Goal: Task Accomplishment & Management: Use online tool/utility

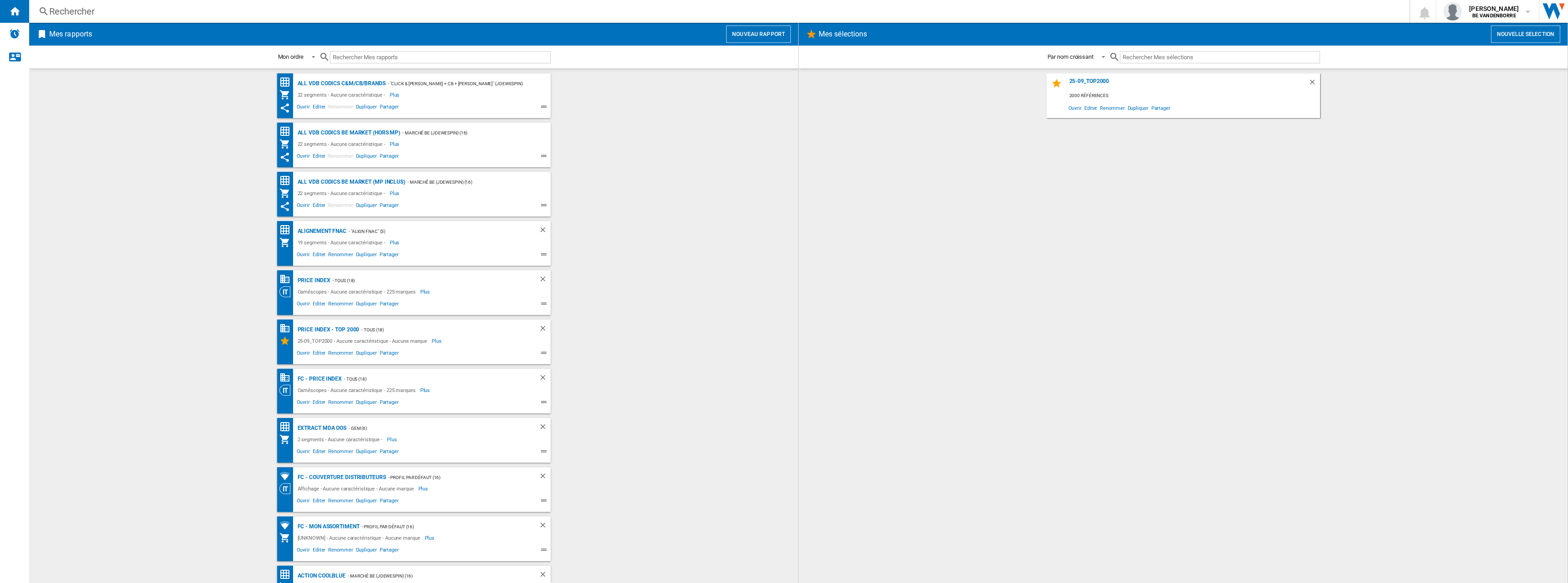
click at [557, 209] on wk-bookmarked-report "ALL VDB CODICS BE MARKET (MP inclus) - Marché BE (jdewespin) (16) 22 segments -…" at bounding box center [414, 194] width 751 height 45
click at [370, 129] on div "ALL VDB CODICS BE MARKET (hors MP)" at bounding box center [347, 133] width 106 height 11
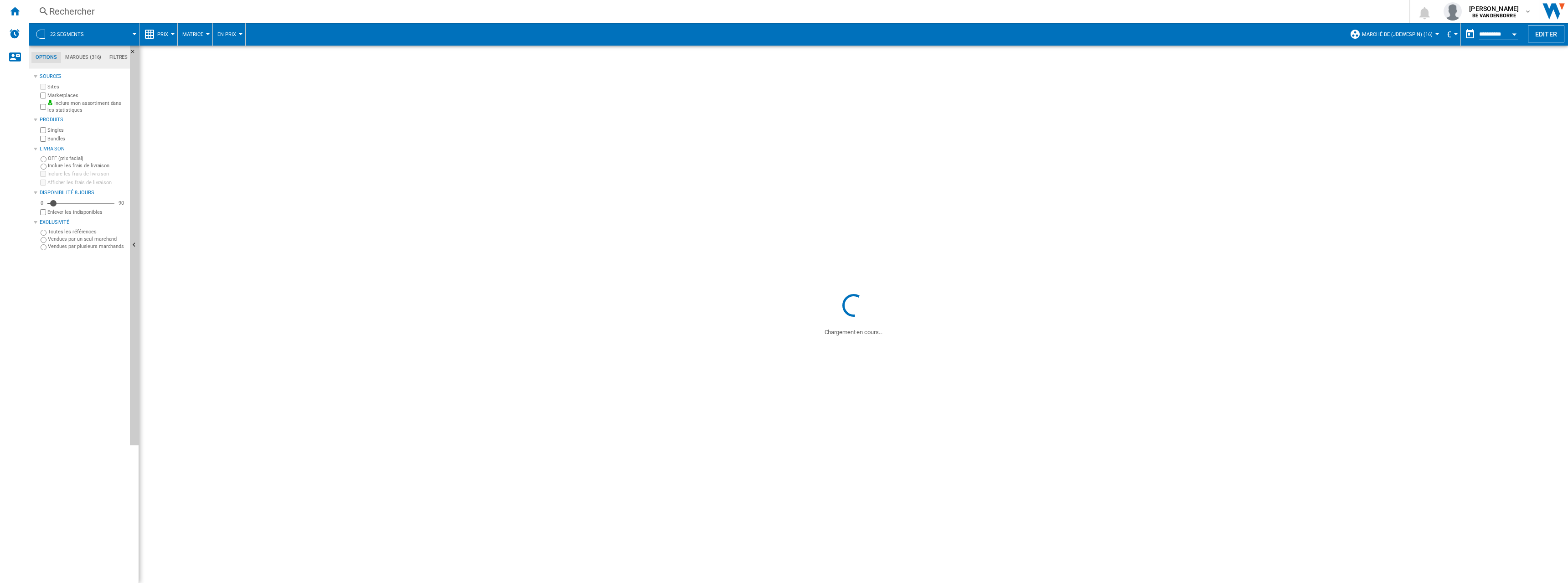
click at [83, 34] on button "22 segments" at bounding box center [71, 34] width 43 height 23
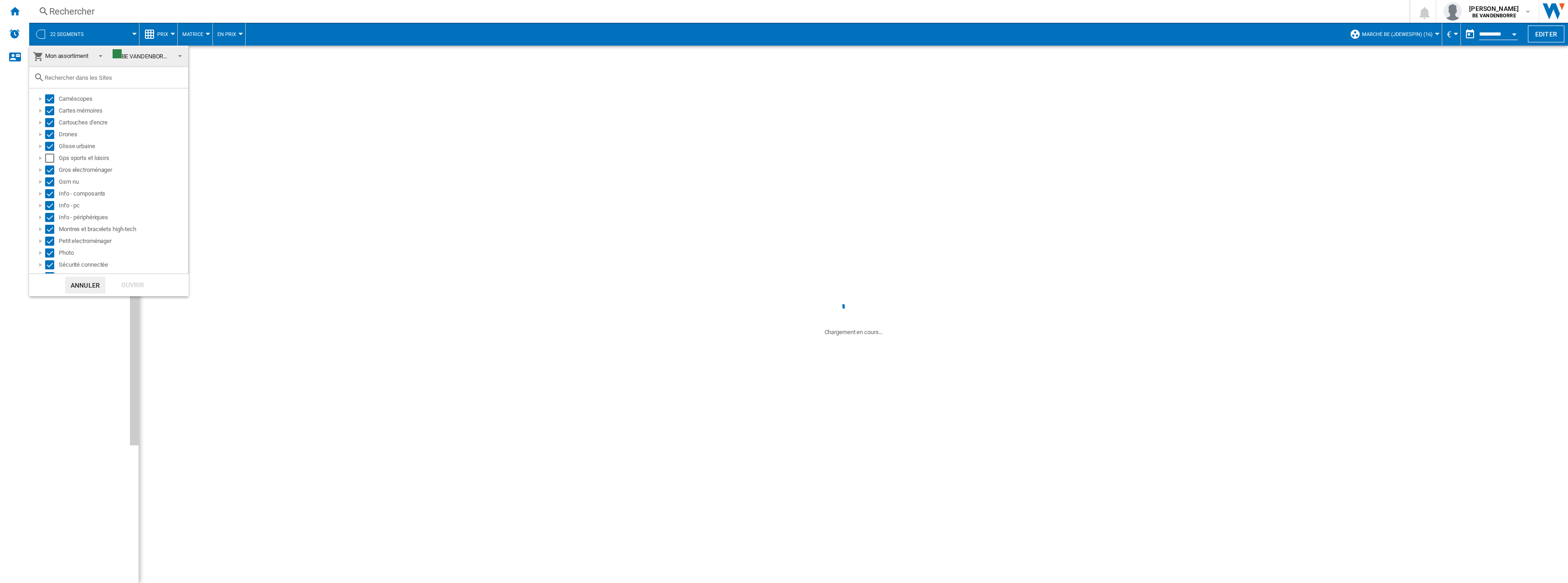
click at [72, 57] on span "Mon assortiment" at bounding box center [67, 56] width 43 height 7
click at [96, 33] on md-option "Vision Catégorie" at bounding box center [102, 34] width 158 height 22
click at [289, 165] on md-backdrop at bounding box center [784, 292] width 1568 height 583
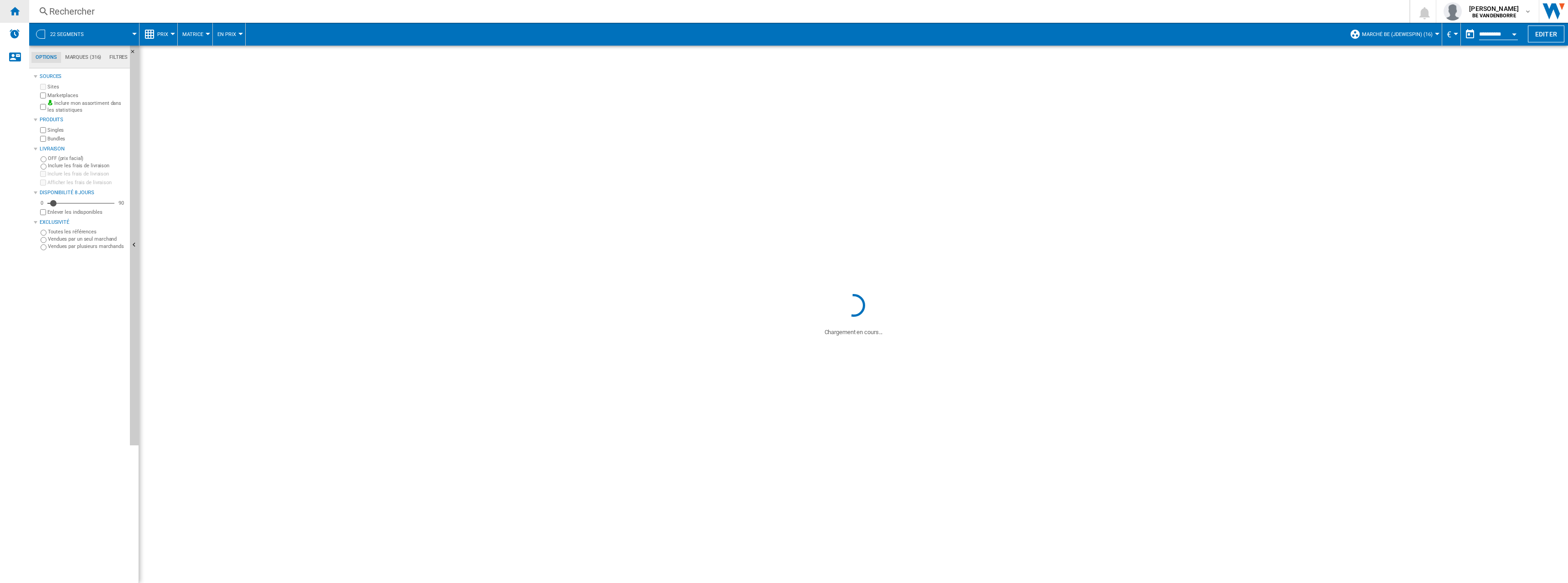
click at [13, 12] on ng-md-icon "Accueil" at bounding box center [15, 11] width 11 height 11
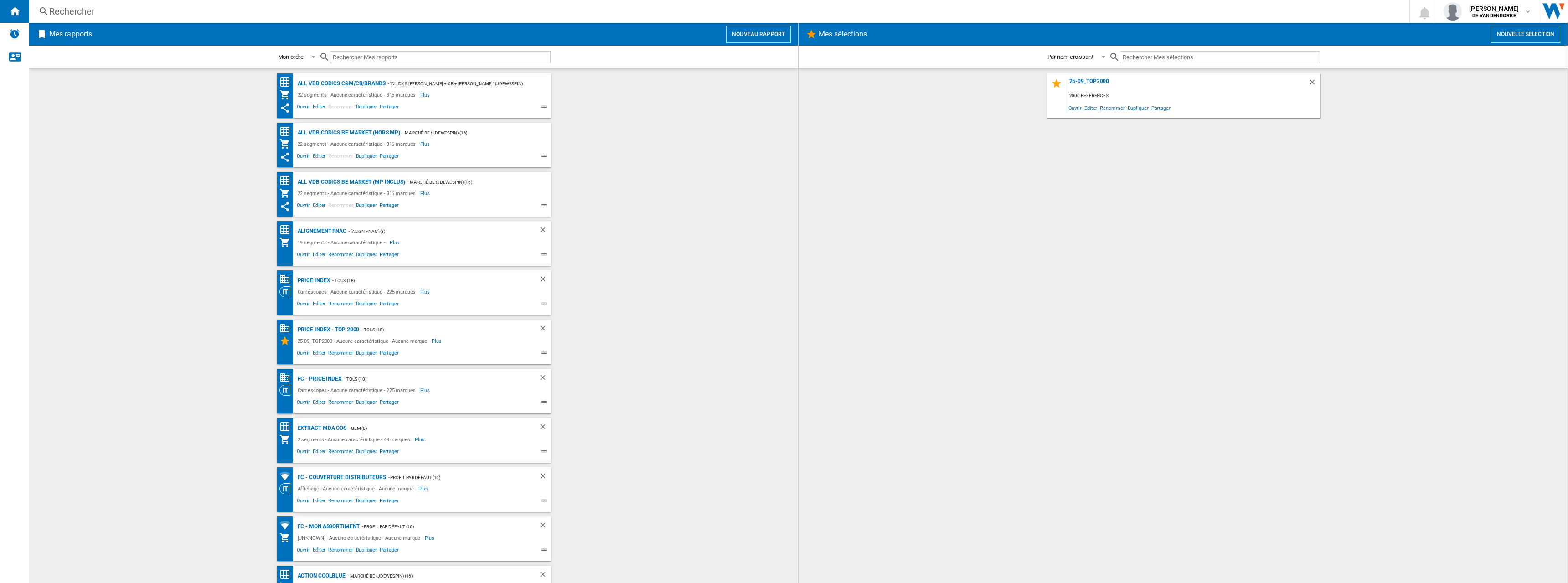
click at [768, 29] on button "Nouveau rapport" at bounding box center [758, 34] width 65 height 17
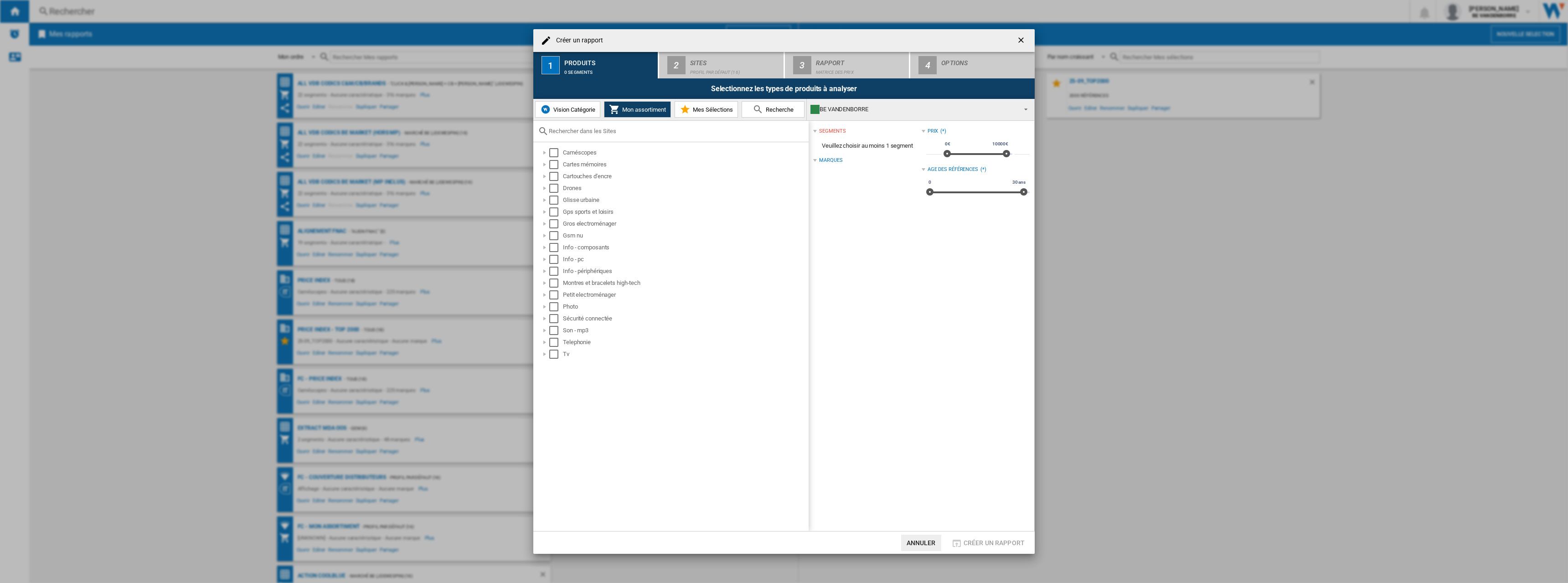
click at [569, 109] on span "Vision Catégorie" at bounding box center [573, 110] width 44 height 7
click at [547, 154] on div "Select" at bounding box center [549, 152] width 9 height 9
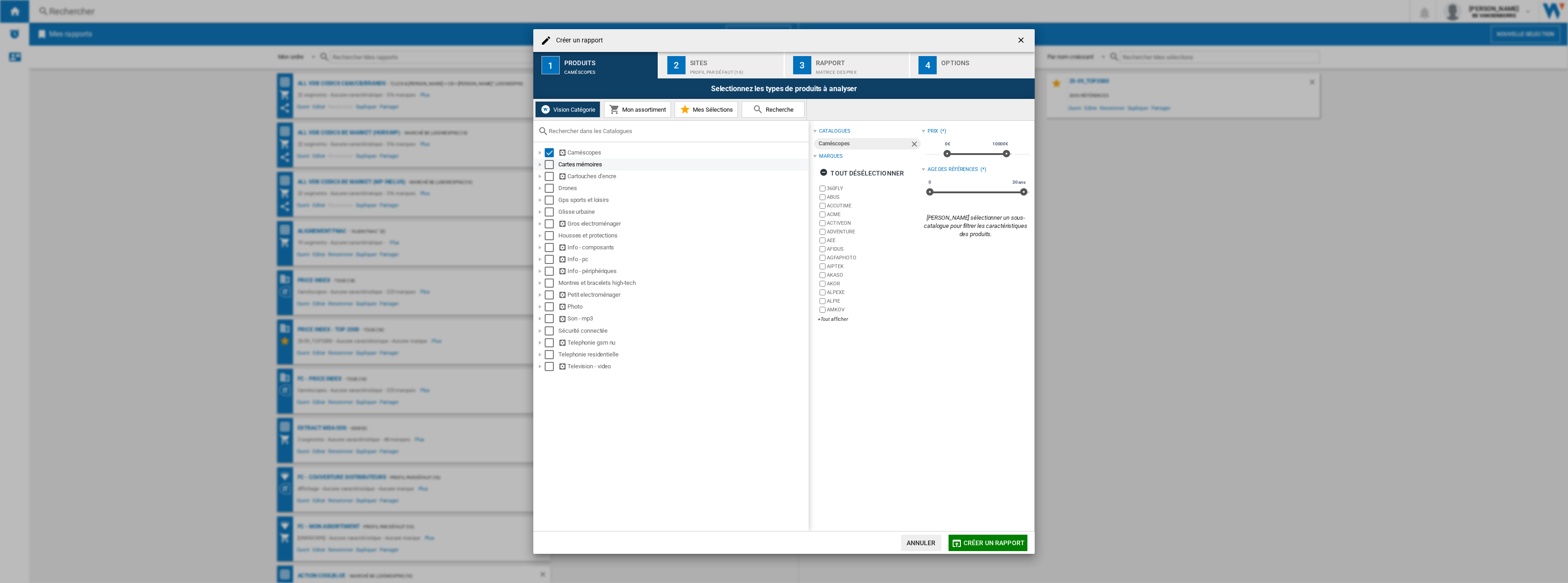
click at [549, 167] on div "Select" at bounding box center [549, 164] width 9 height 9
click at [545, 179] on div "Select" at bounding box center [549, 176] width 9 height 9
click at [548, 186] on div "Select" at bounding box center [549, 188] width 9 height 9
click at [554, 200] on md-checkbox "Select" at bounding box center [552, 200] width 14 height 9
drag, startPoint x: 552, startPoint y: 211, endPoint x: 552, endPoint y: 217, distance: 6.0
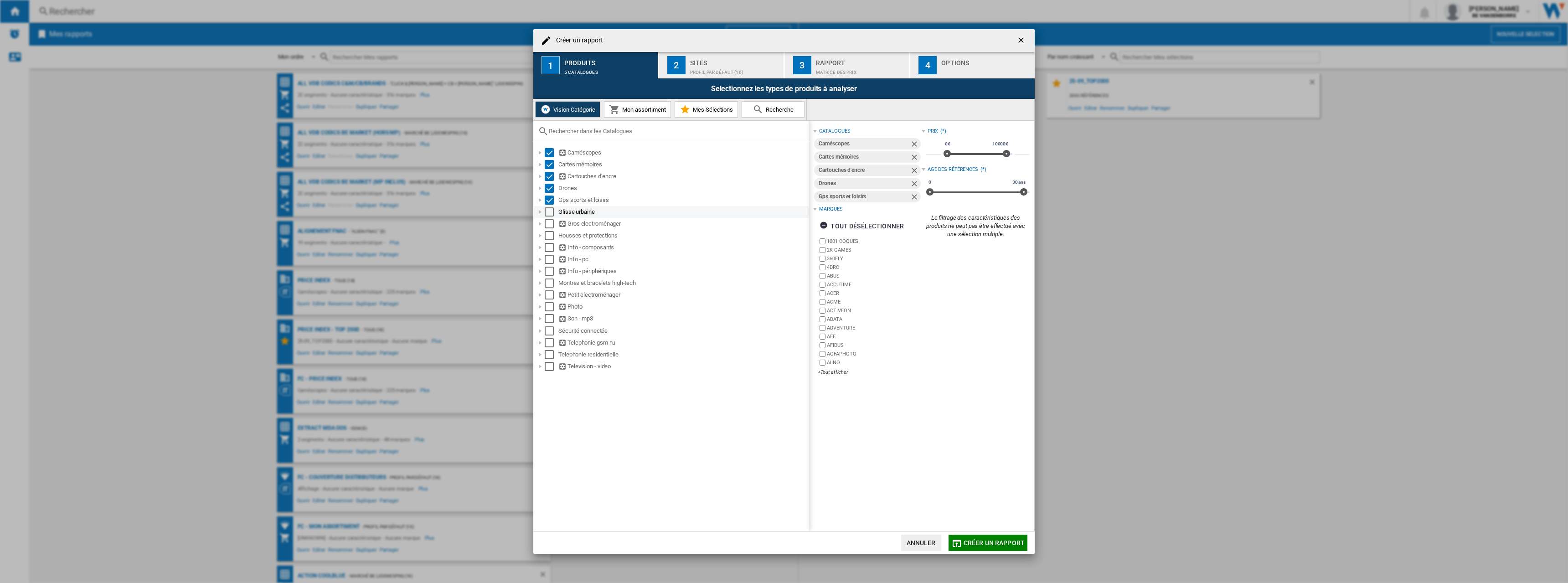
click at [552, 211] on div "Select" at bounding box center [549, 212] width 9 height 9
click at [548, 231] on div "Housses et protections" at bounding box center [671, 236] width 274 height 12
click at [549, 225] on div "Select" at bounding box center [549, 224] width 9 height 9
click at [552, 238] on div "Select" at bounding box center [549, 236] width 9 height 9
click at [552, 247] on div "Select" at bounding box center [549, 247] width 9 height 9
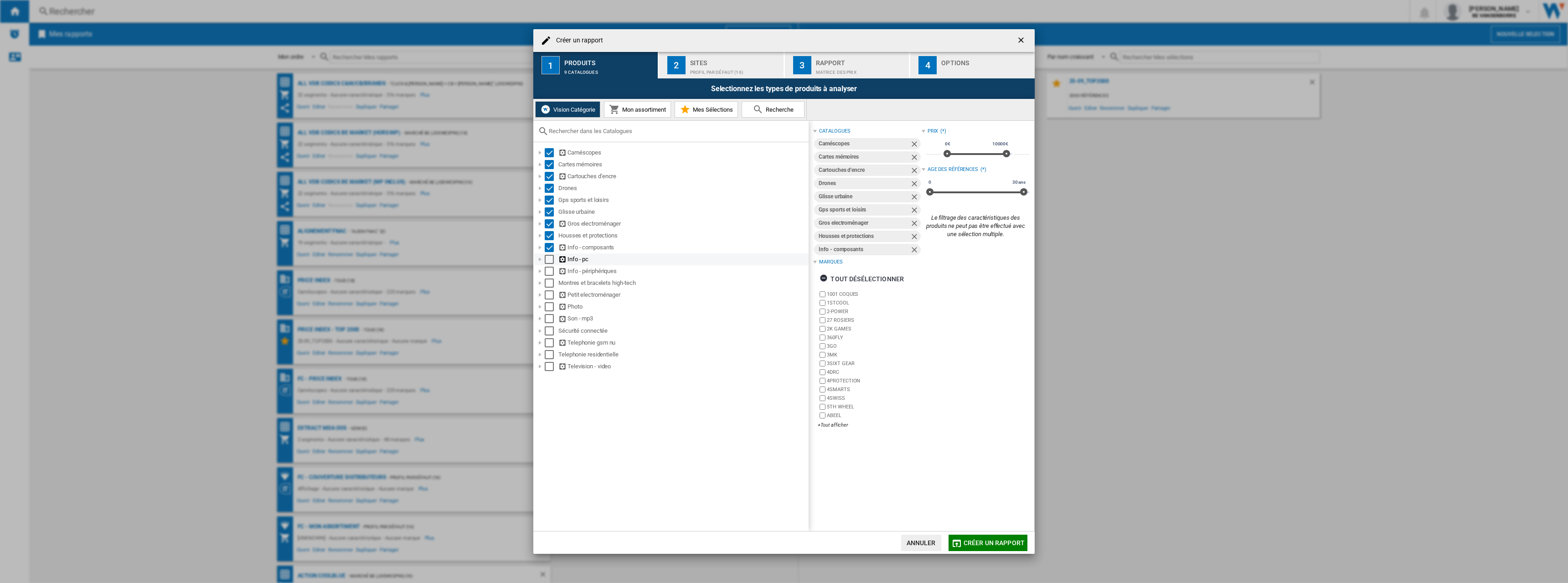
click at [552, 259] on div "Select" at bounding box center [549, 259] width 9 height 9
click at [549, 268] on div "Select" at bounding box center [549, 271] width 9 height 9
click at [550, 282] on div "Select" at bounding box center [549, 282] width 9 height 9
click at [549, 296] on div "Select" at bounding box center [549, 294] width 9 height 9
click at [551, 306] on div "Select" at bounding box center [549, 306] width 9 height 9
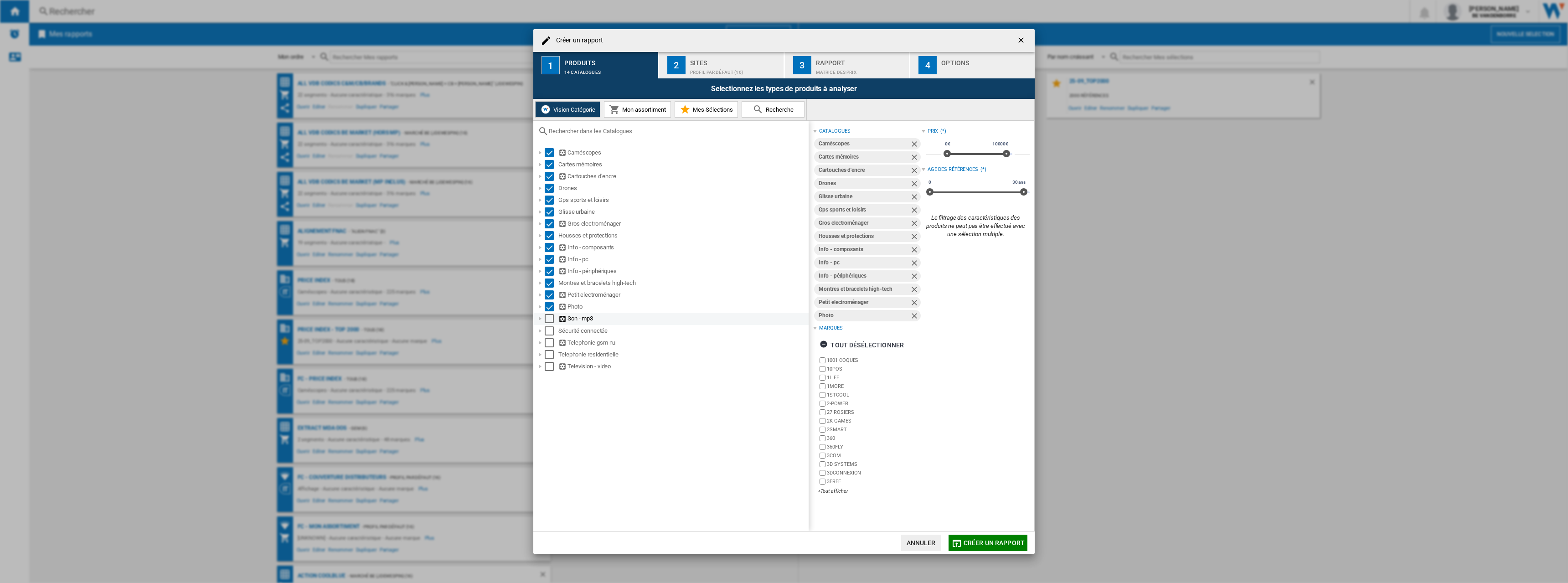
click at [552, 320] on div "Select" at bounding box center [549, 318] width 9 height 9
drag, startPoint x: 552, startPoint y: 332, endPoint x: 549, endPoint y: 343, distance: 11.4
click at [551, 332] on div "Select" at bounding box center [549, 331] width 9 height 9
drag, startPoint x: 549, startPoint y: 345, endPoint x: 541, endPoint y: 377, distance: 33.0
click at [549, 345] on div "Select" at bounding box center [549, 343] width 9 height 9
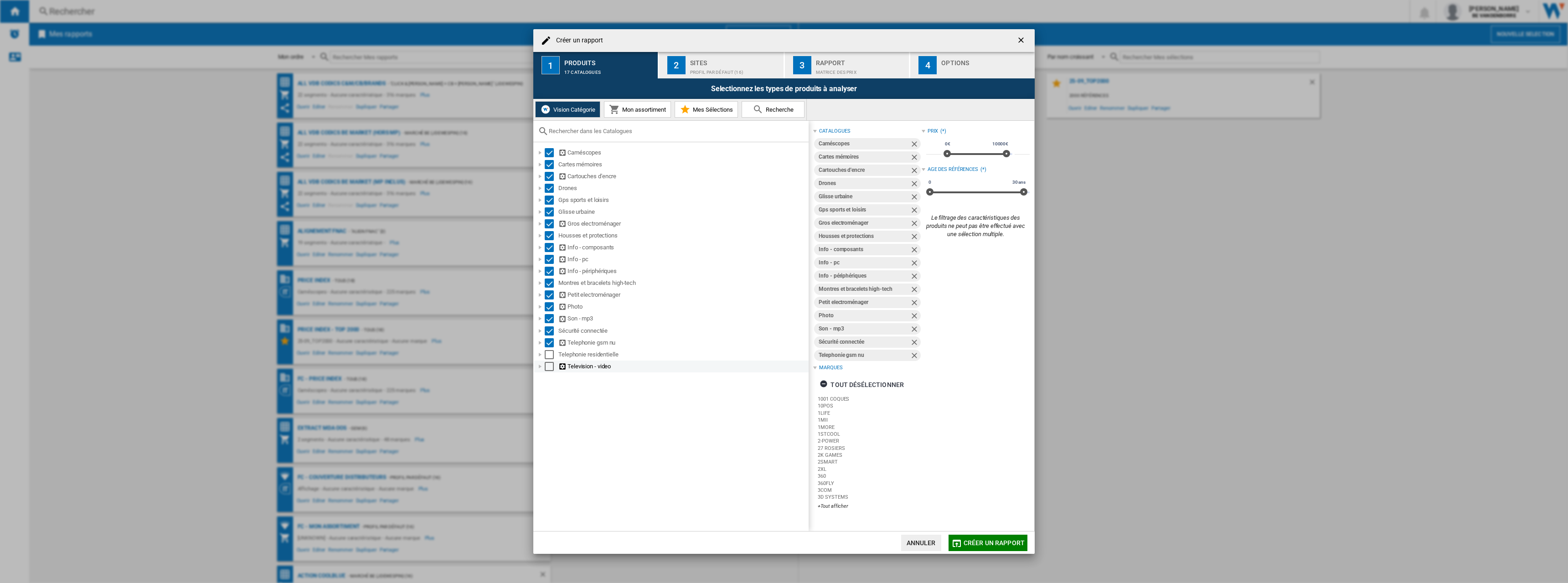
click at [547, 359] on div "Select" at bounding box center [549, 354] width 9 height 9
click at [550, 366] on div "Select" at bounding box center [549, 366] width 9 height 9
click at [697, 53] on button "2 Sites Profil par défaut (16)" at bounding box center [721, 65] width 125 height 27
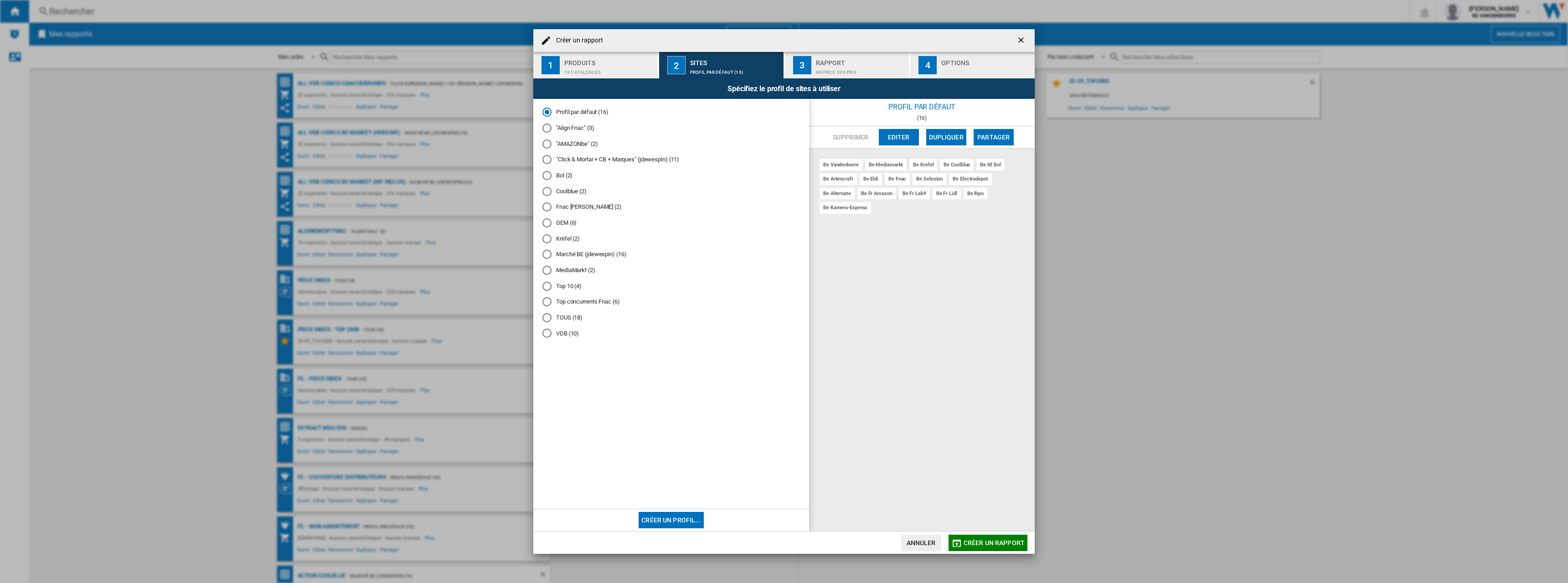
click at [591, 210] on md-radio-button "Fnac Vanden Borre (2)" at bounding box center [671, 207] width 257 height 8
click at [992, 538] on button "Créer un rapport" at bounding box center [988, 542] width 79 height 16
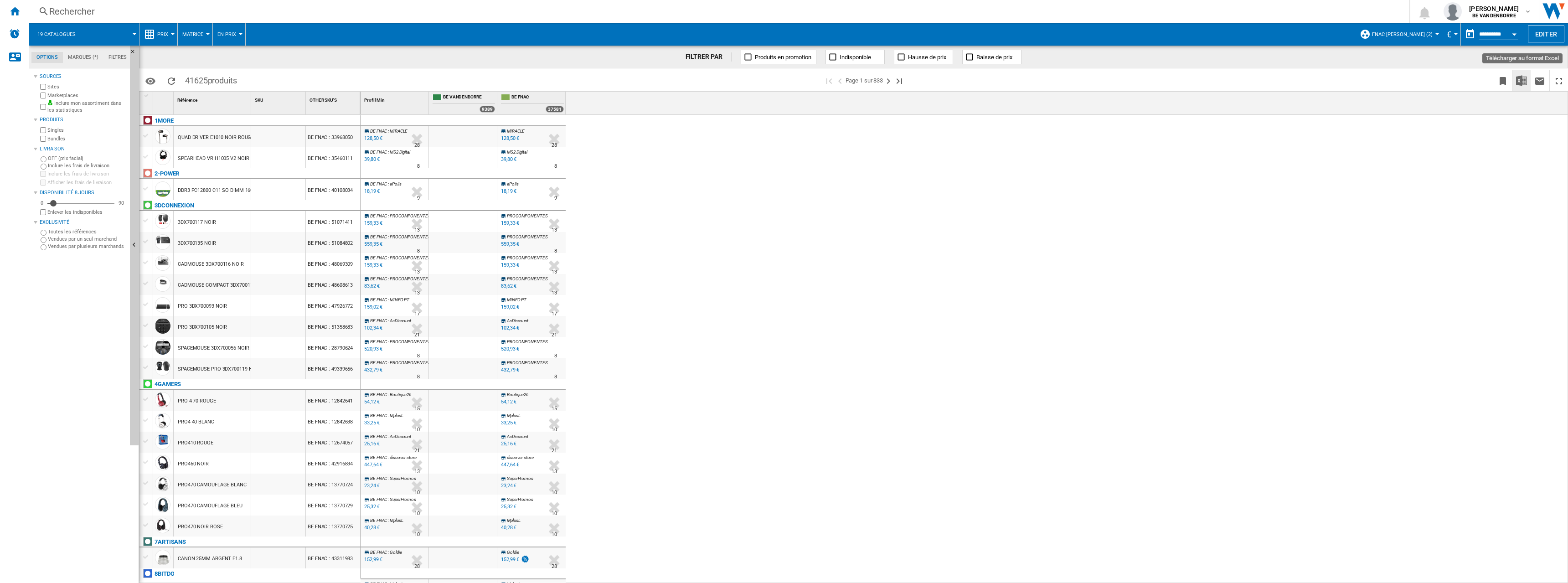
click at [1523, 83] on img "Télécharger au format Excel" at bounding box center [1521, 81] width 11 height 11
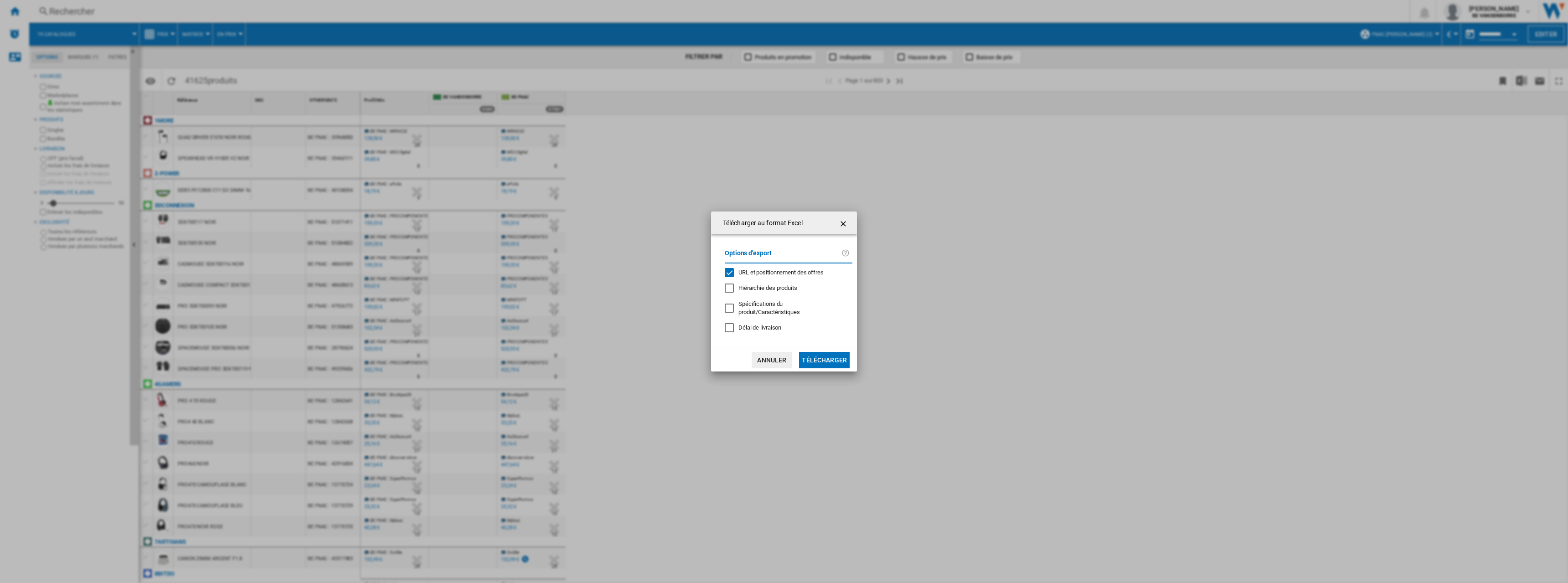
click at [743, 275] on span "URL et positionnement des offres" at bounding box center [781, 273] width 85 height 7
click at [818, 357] on button "Télécharger" at bounding box center [824, 359] width 50 height 16
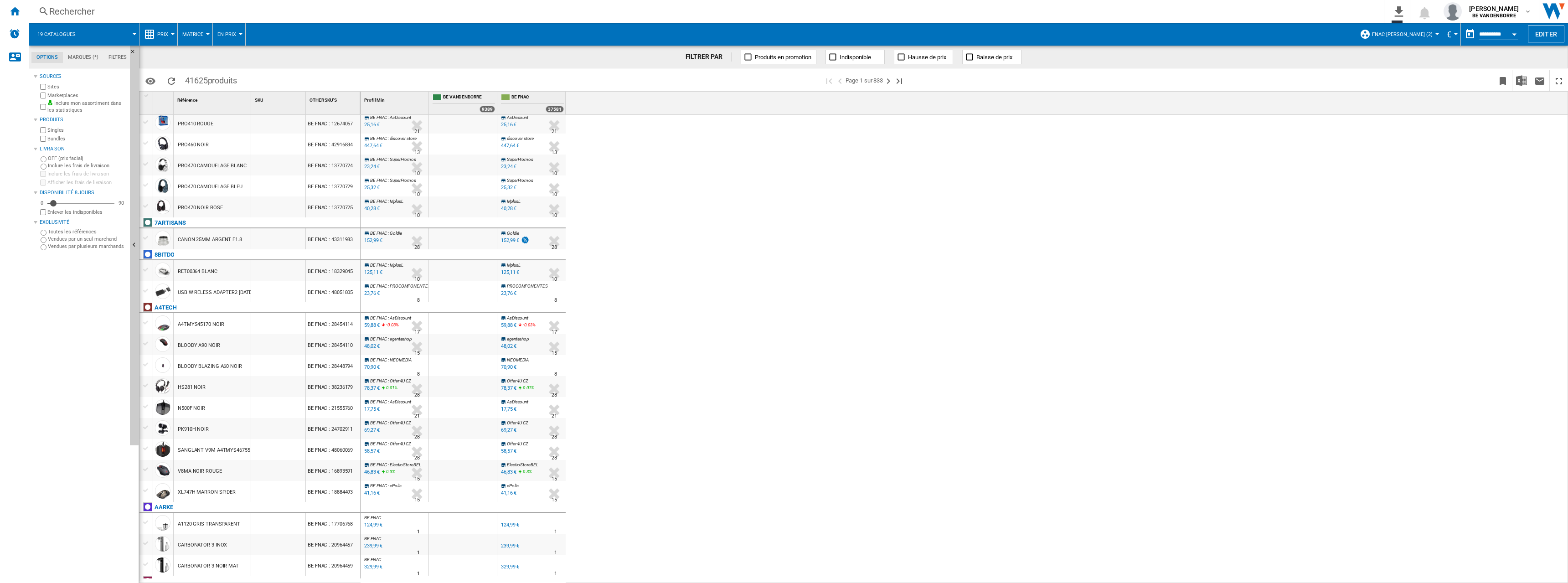
scroll to position [638, 0]
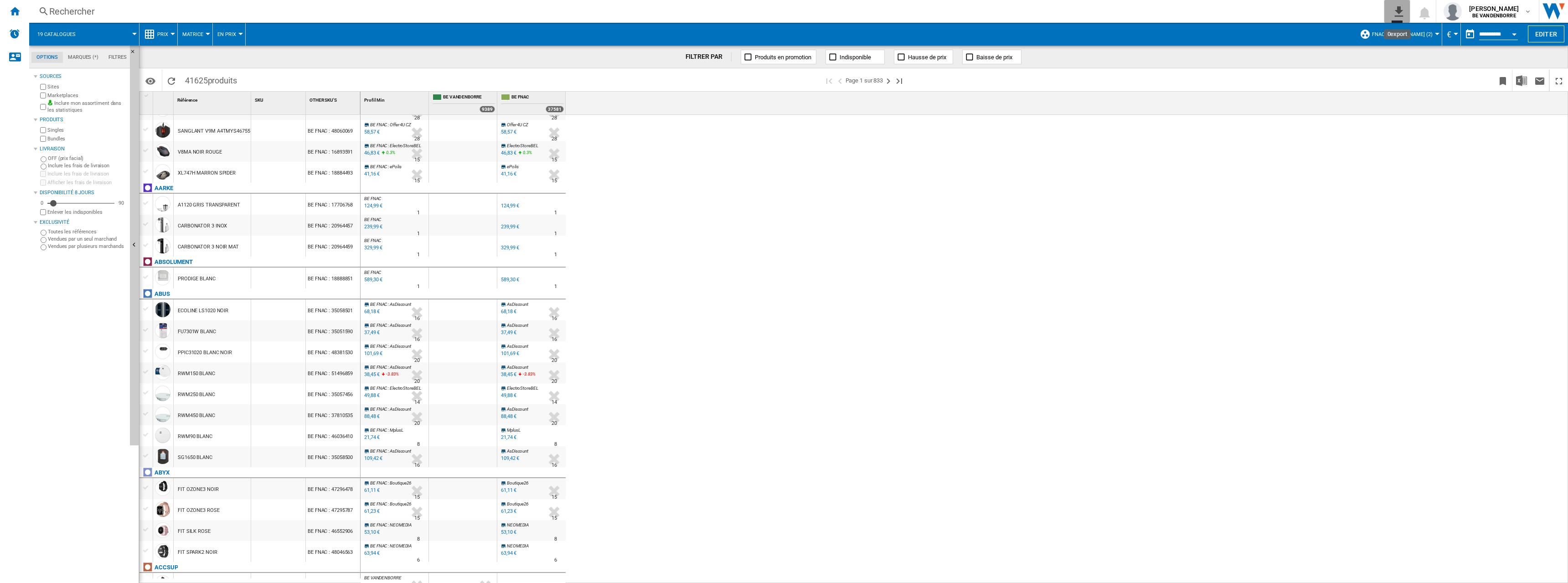
click at [1391, 15] on ng-md-icon "0\a export" at bounding box center [1397, 10] width 11 height 11
click at [1185, 132] on md-backdrop at bounding box center [784, 292] width 1568 height 583
